Goal: Task Accomplishment & Management: Manage account settings

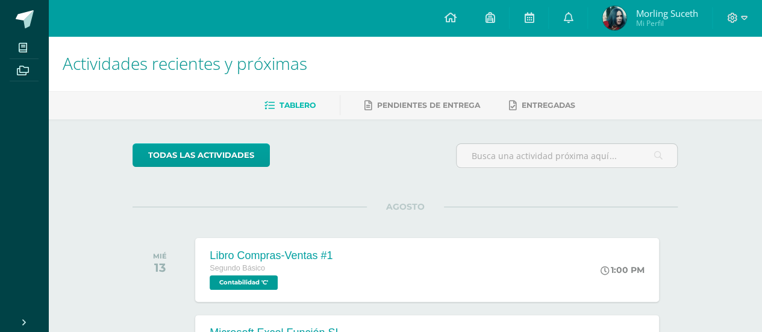
click at [745, 25] on div at bounding box center [736, 18] width 49 height 36
click at [744, 15] on icon at bounding box center [743, 18] width 7 height 11
click at [729, 81] on span "Cerrar sesión" at bounding box center [705, 81] width 54 height 11
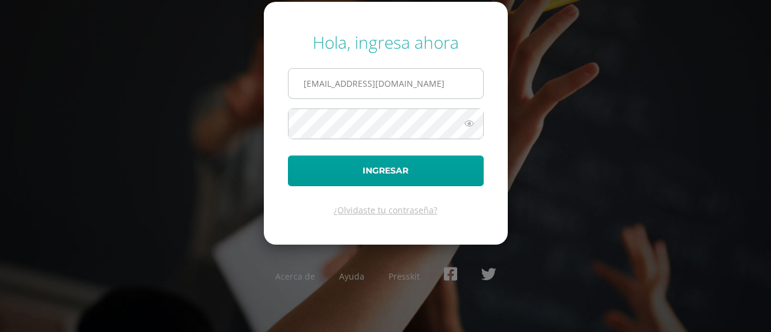
click at [452, 81] on input "622@laestrella.edu.gt" at bounding box center [385, 83] width 194 height 29
type input "118@laestrella.edu.gt"
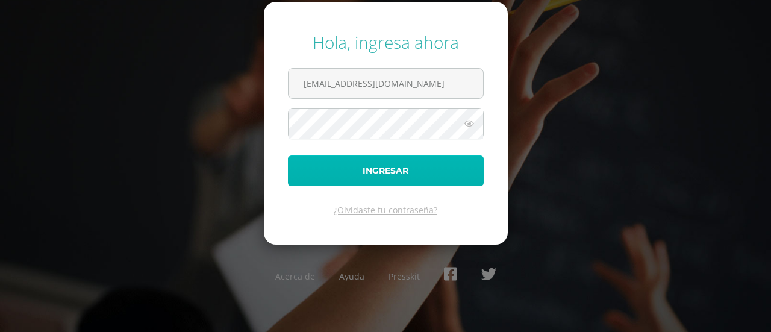
click at [413, 161] on button "Ingresar" at bounding box center [386, 170] width 196 height 31
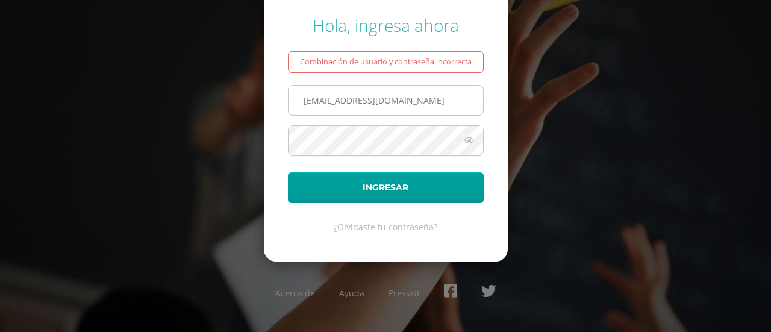
click at [419, 98] on input "[EMAIL_ADDRESS][DOMAIN_NAME]" at bounding box center [385, 99] width 194 height 29
click at [419, 98] on input "118@laestrella.edu.gt" at bounding box center [385, 99] width 194 height 29
type input "849@laestrella.edu.gt"
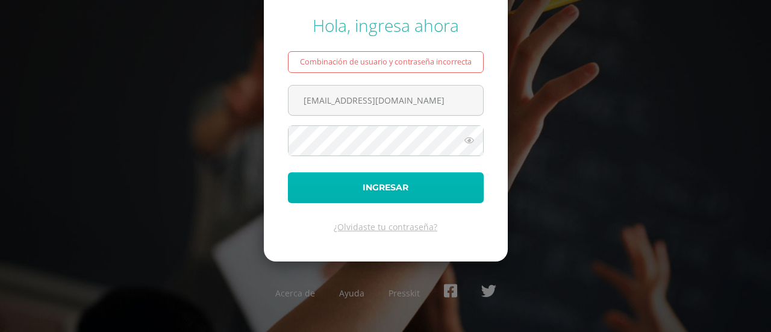
click at [354, 190] on button "Ingresar" at bounding box center [386, 187] width 196 height 31
